Goal: Task Accomplishment & Management: Use online tool/utility

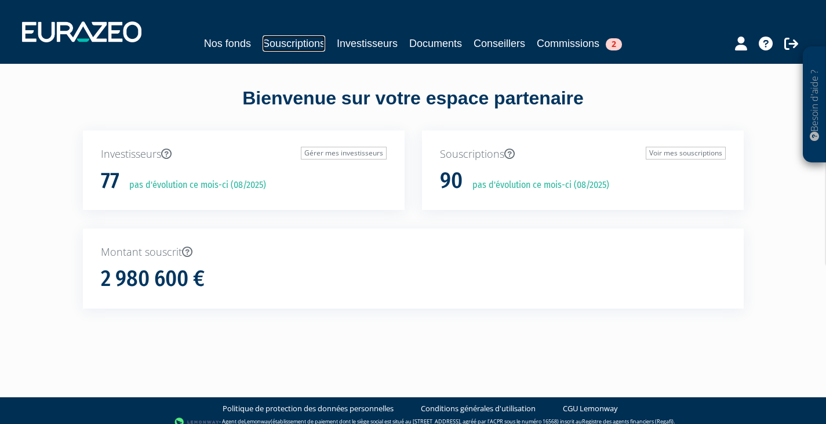
click at [306, 45] on link "Souscriptions" at bounding box center [294, 43] width 63 height 16
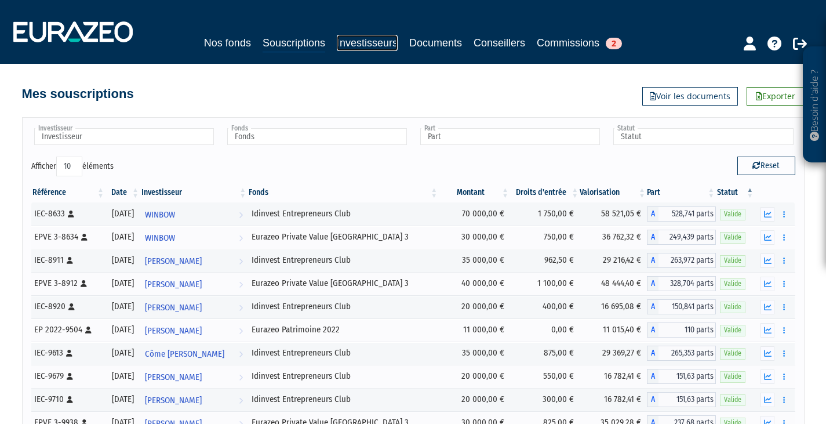
click at [366, 43] on link "Investisseurs" at bounding box center [367, 43] width 61 height 16
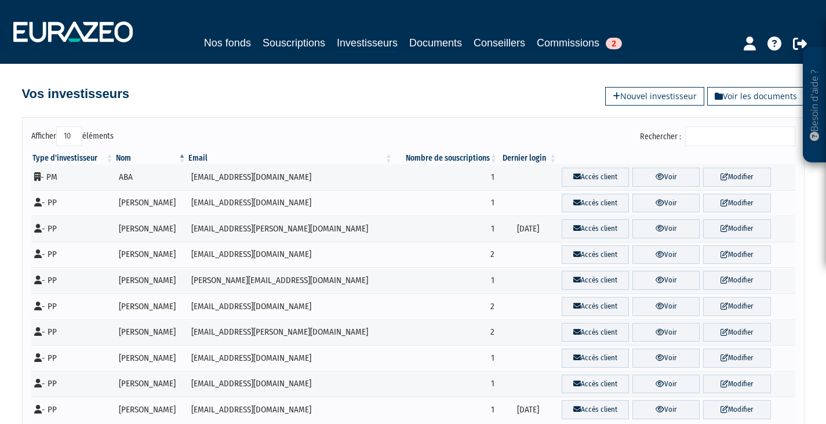
click at [725, 139] on input "Rechercher :" at bounding box center [741, 136] width 110 height 20
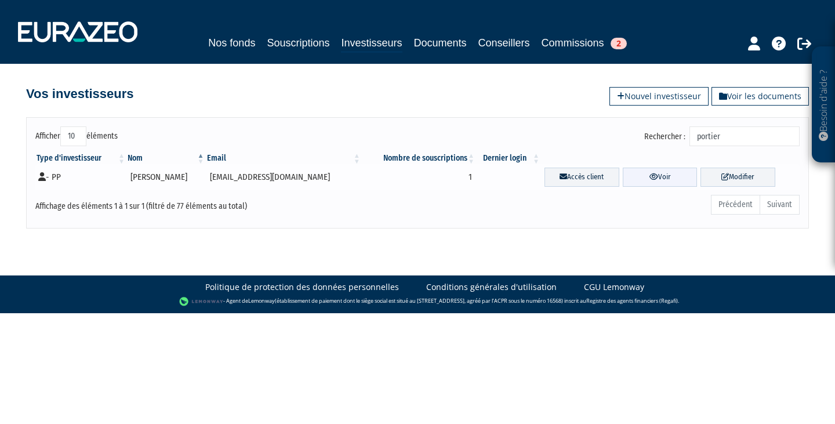
type input "portier"
click at [650, 175] on icon at bounding box center [654, 177] width 9 height 8
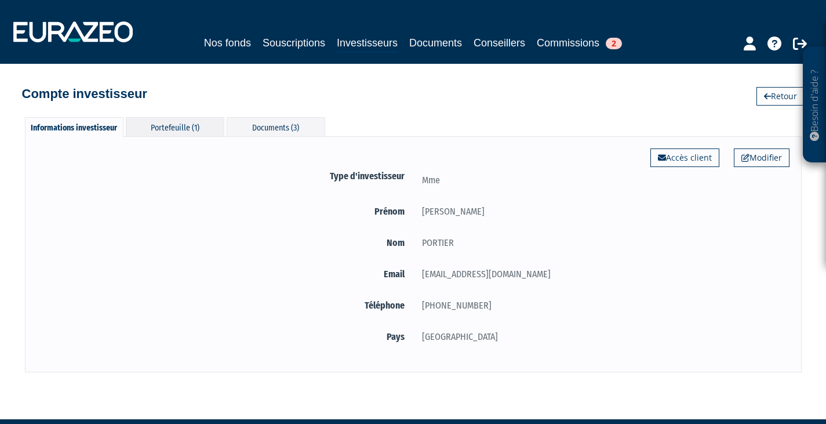
click at [177, 119] on div "Portefeuille (1)" at bounding box center [175, 126] width 99 height 19
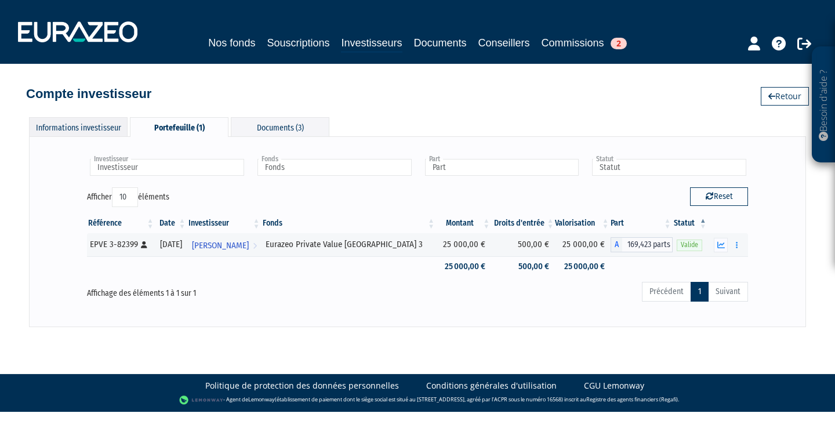
click at [96, 128] on div "Informations investisseur" at bounding box center [78, 126] width 99 height 19
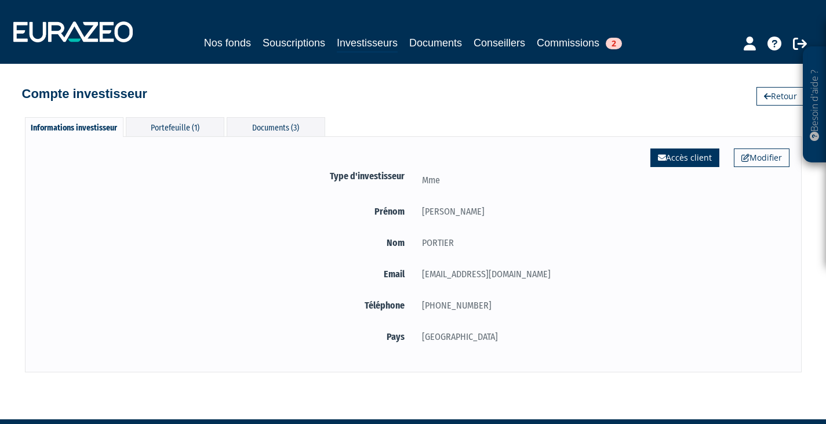
click at [680, 155] on link "Accès client" at bounding box center [685, 157] width 69 height 19
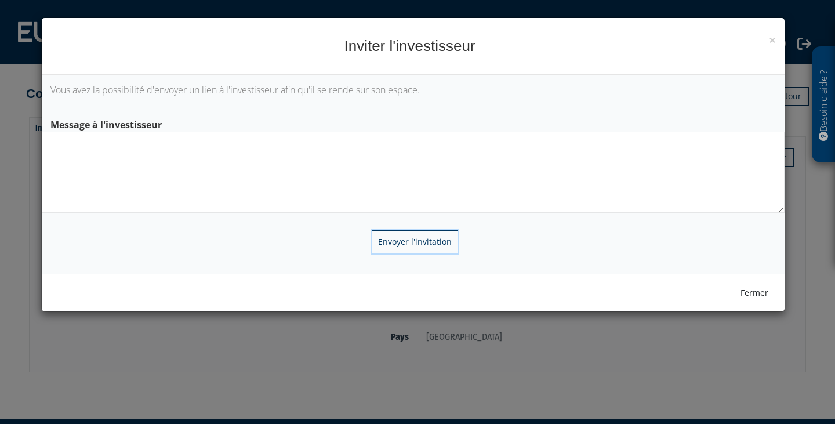
click at [400, 238] on input "Envoyer l'invitation" at bounding box center [415, 241] width 86 height 23
click at [137, 151] on textarea at bounding box center [413, 172] width 743 height 81
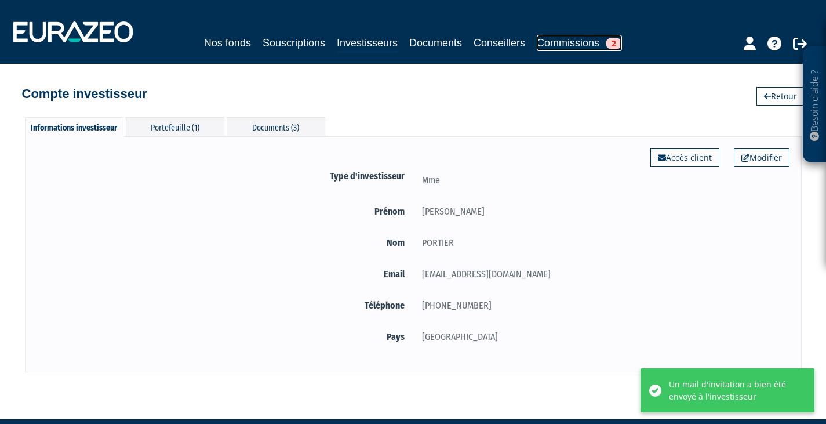
click at [577, 41] on link "Commissions 2" at bounding box center [579, 43] width 85 height 16
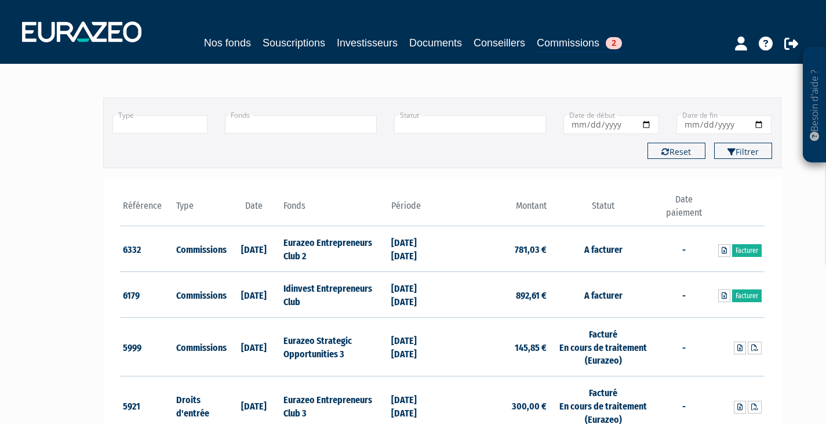
scroll to position [67, 0]
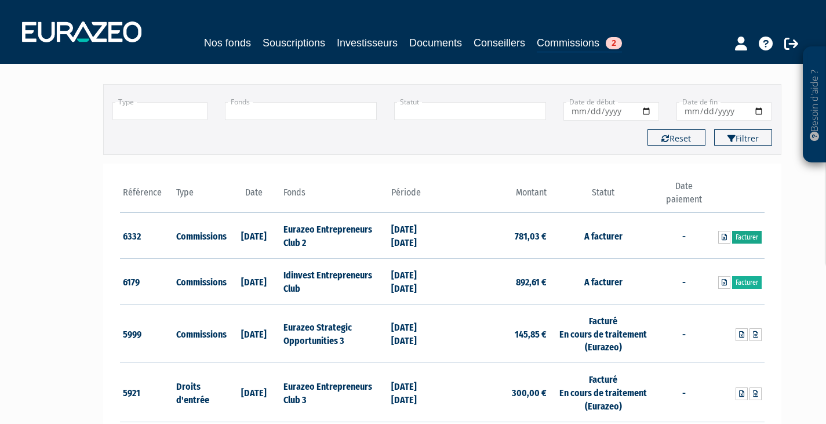
click at [748, 234] on link "Facturer" at bounding box center [748, 237] width 30 height 13
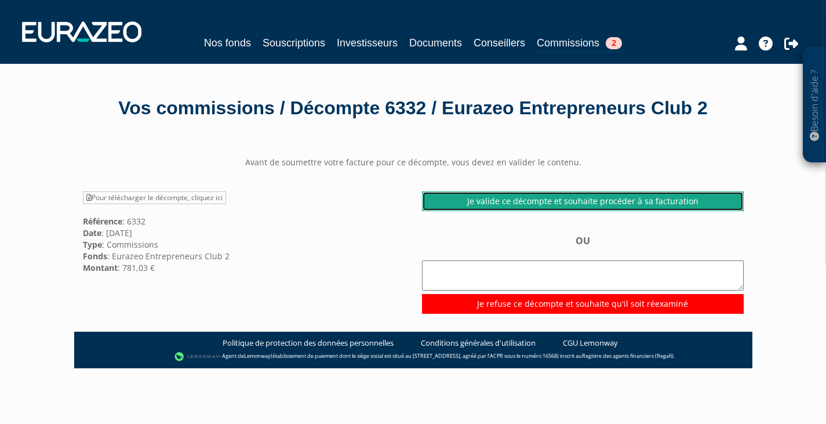
click at [508, 211] on link "Je valide ce décompte et souhaite procéder à sa facturation" at bounding box center [583, 201] width 322 height 20
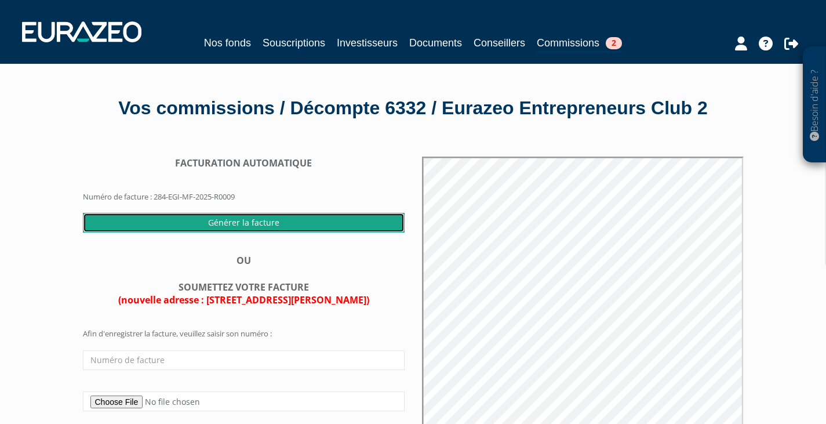
click at [230, 233] on input "Générer la facture" at bounding box center [244, 223] width 322 height 20
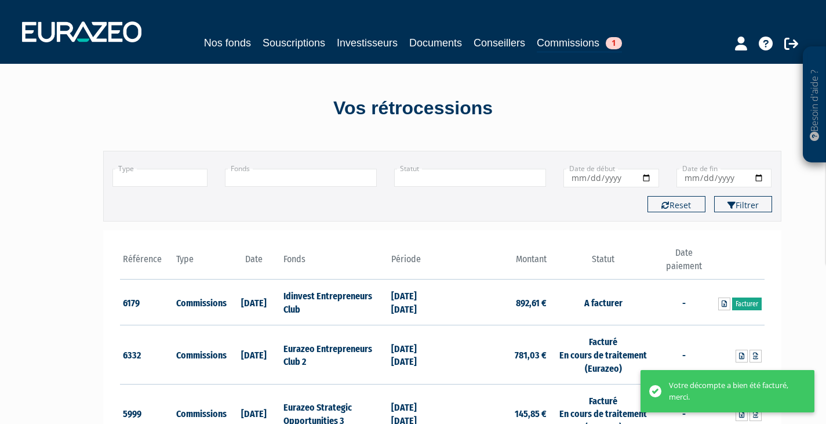
click at [749, 303] on link "Facturer" at bounding box center [748, 304] width 30 height 13
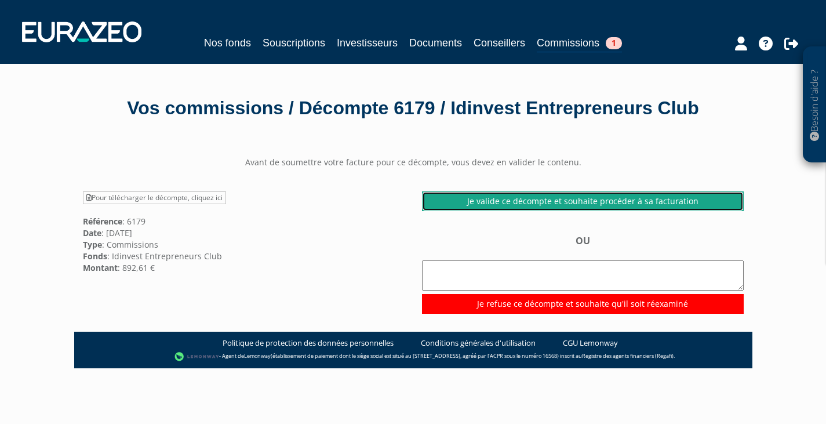
click at [569, 198] on link "Je valide ce décompte et souhaite procéder à sa facturation" at bounding box center [583, 201] width 322 height 20
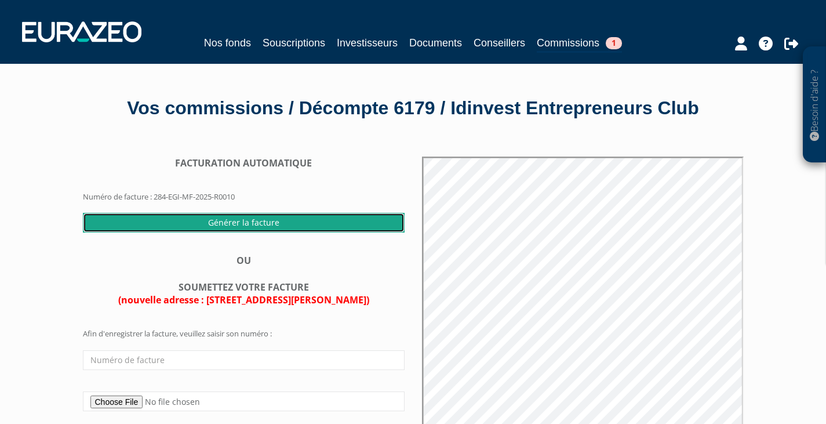
click at [259, 219] on input "Générer la facture" at bounding box center [244, 223] width 322 height 20
